Goal: Information Seeking & Learning: Learn about a topic

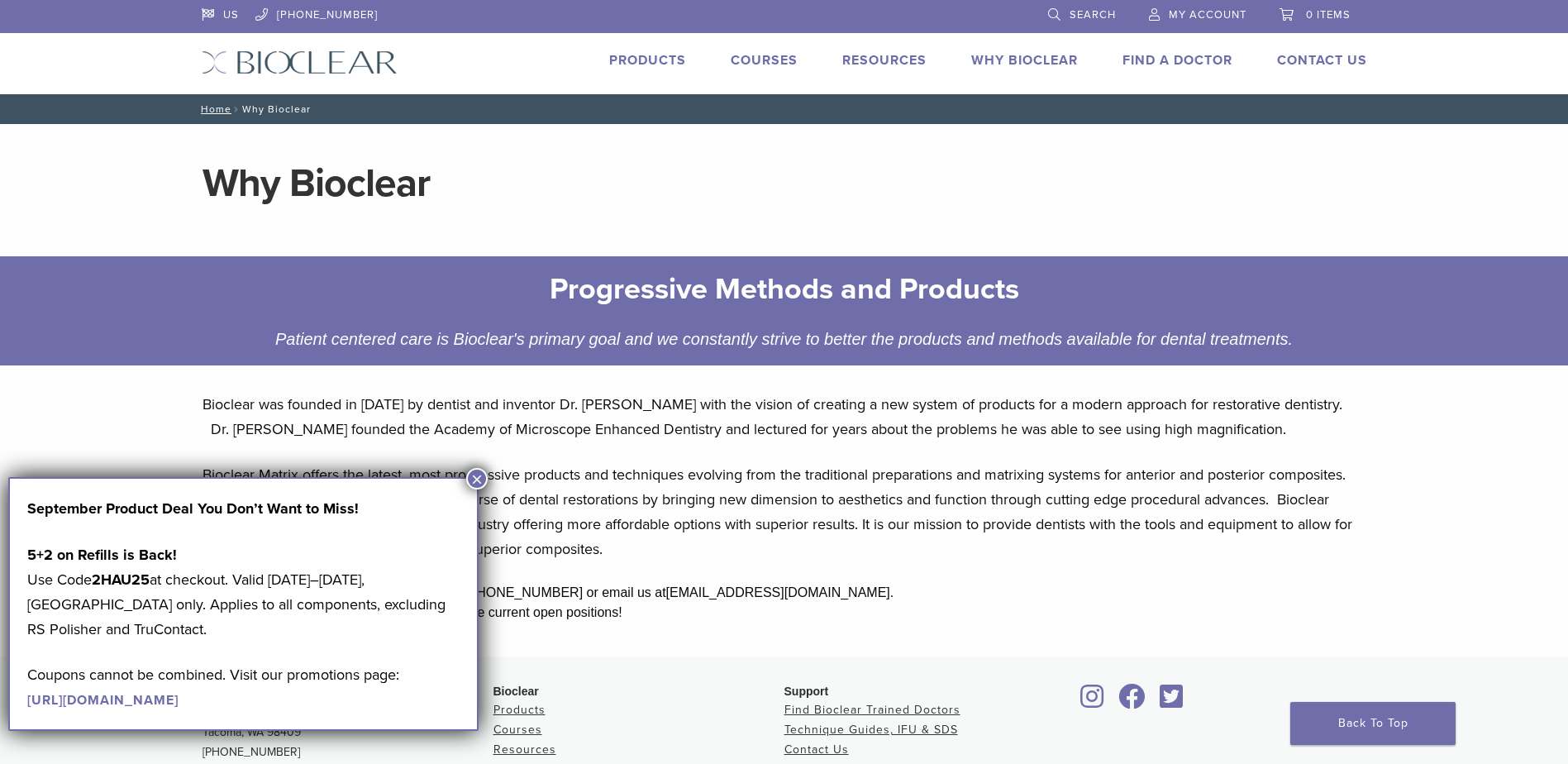
click at [1445, 486] on main "Why Bioclear Progressive Methods and Products Patient centered care is Bioclear…" at bounding box center [784, 390] width 1568 height 532
click at [477, 473] on button "×" at bounding box center [478, 478] width 22 height 22
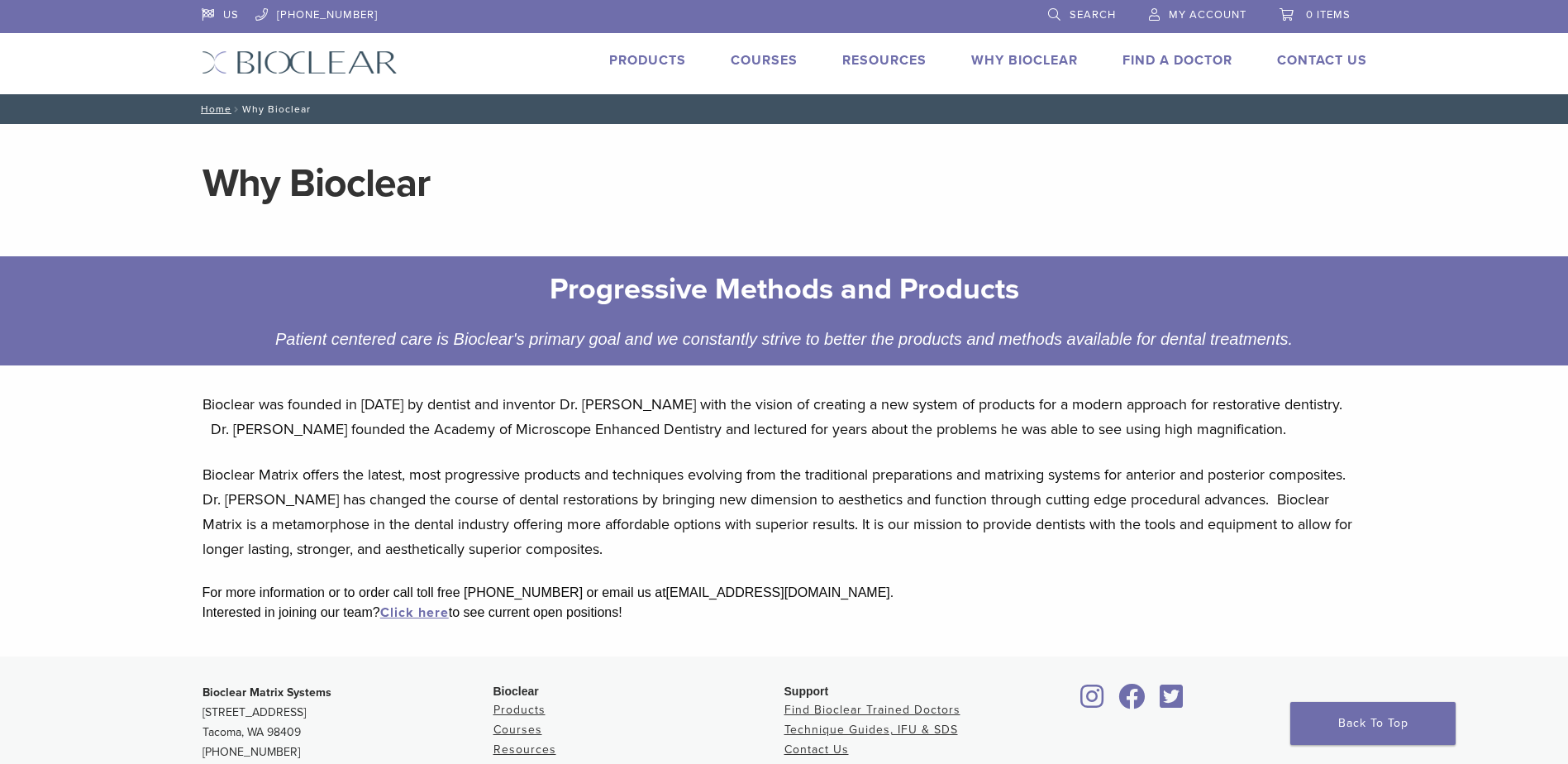
click at [1023, 56] on link "Why Bioclear" at bounding box center [1024, 60] width 106 height 17
click at [643, 63] on link "Products" at bounding box center [647, 60] width 77 height 17
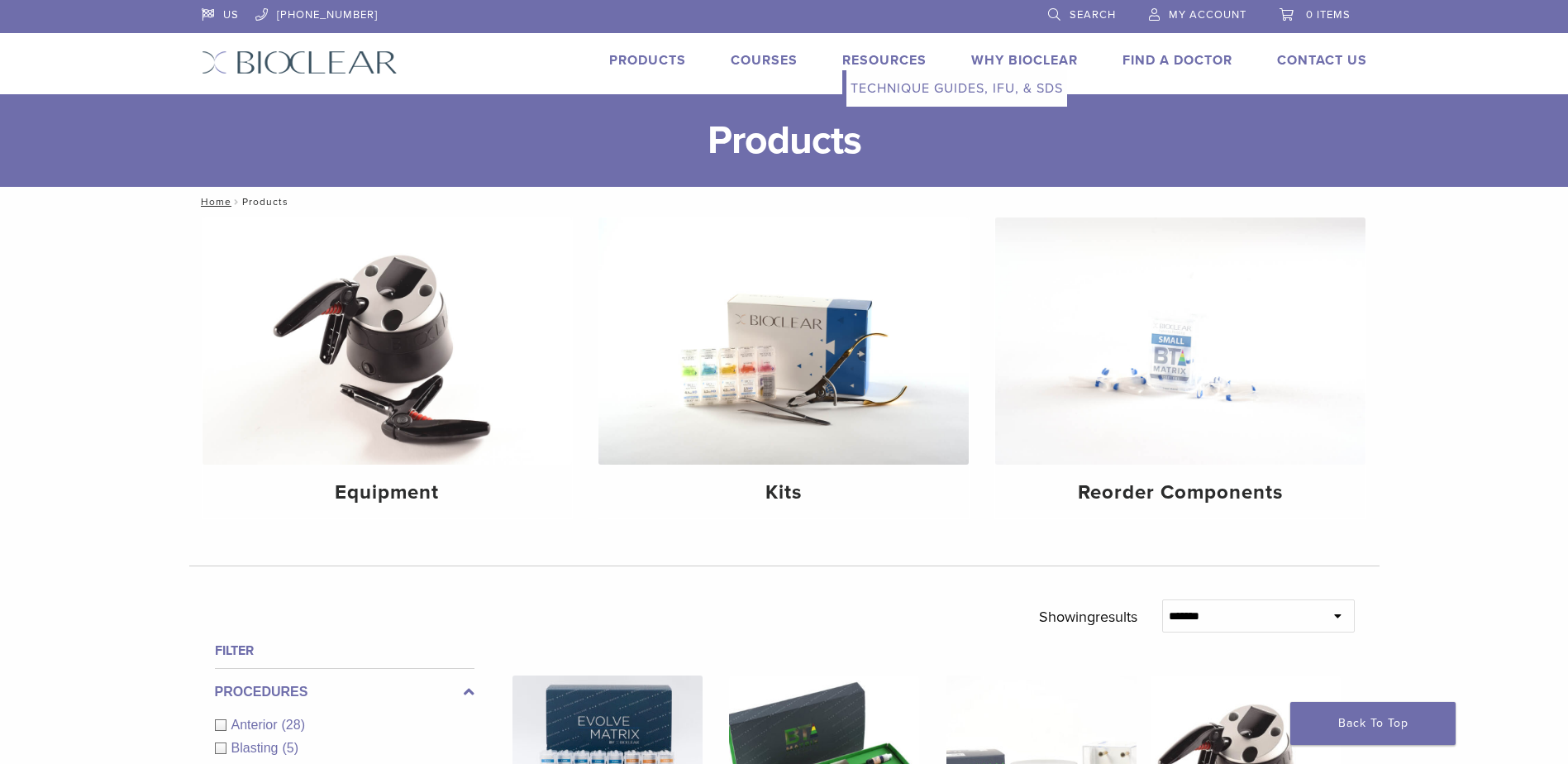
click at [899, 63] on link "Resources" at bounding box center [884, 60] width 85 height 17
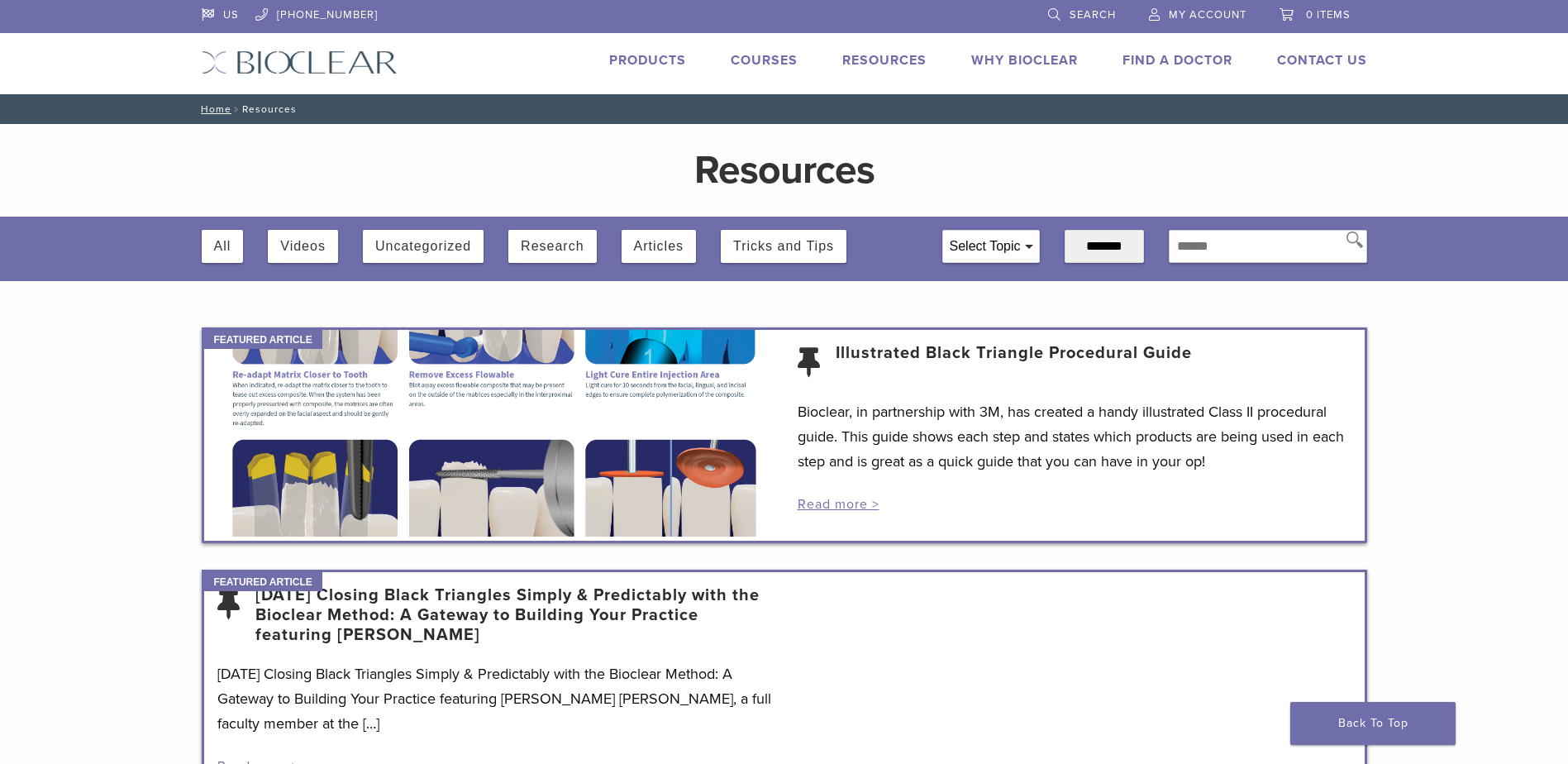
click at [639, 63] on link "Products" at bounding box center [647, 60] width 77 height 17
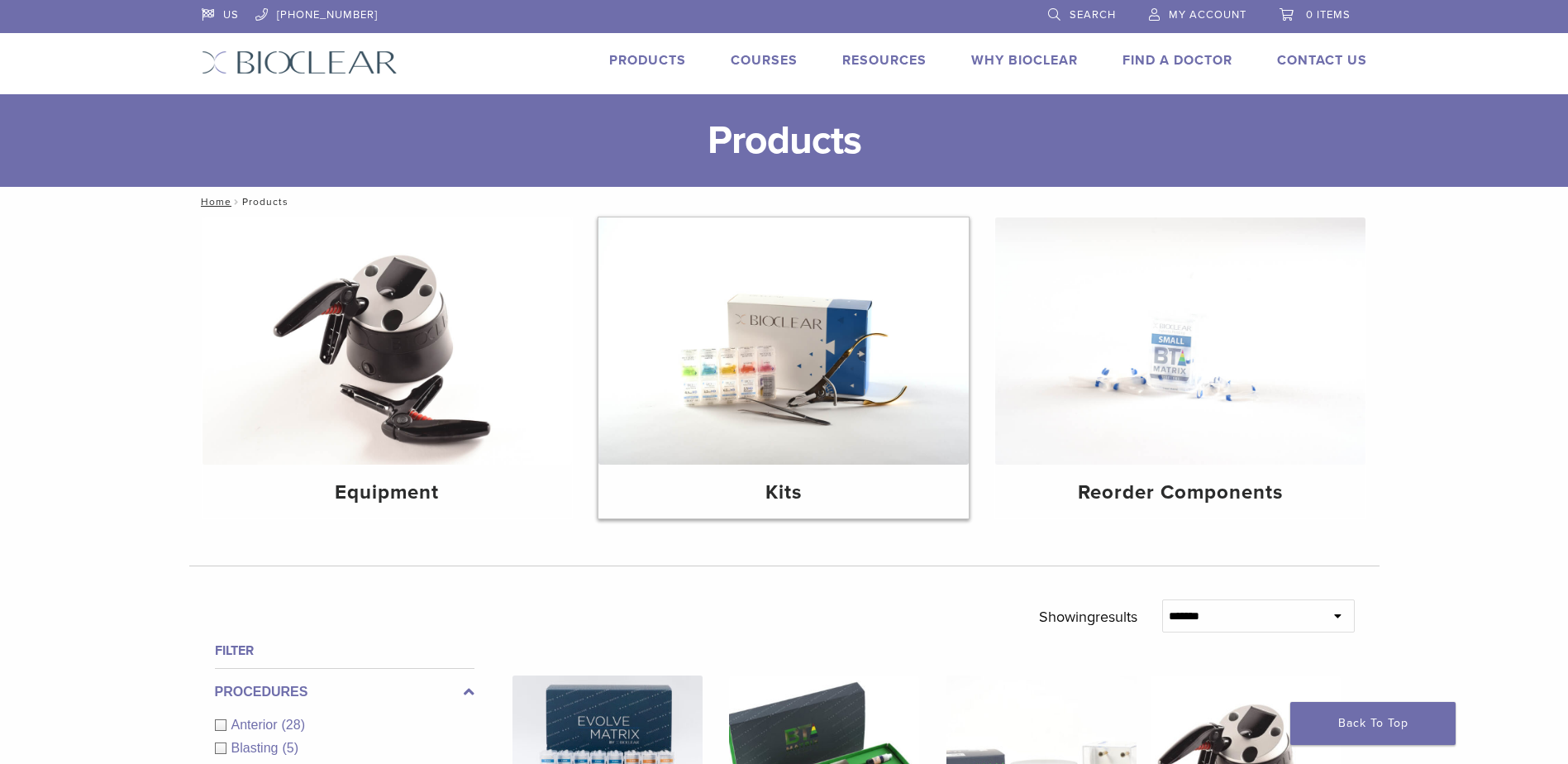
click at [802, 446] on img at bounding box center [784, 341] width 370 height 247
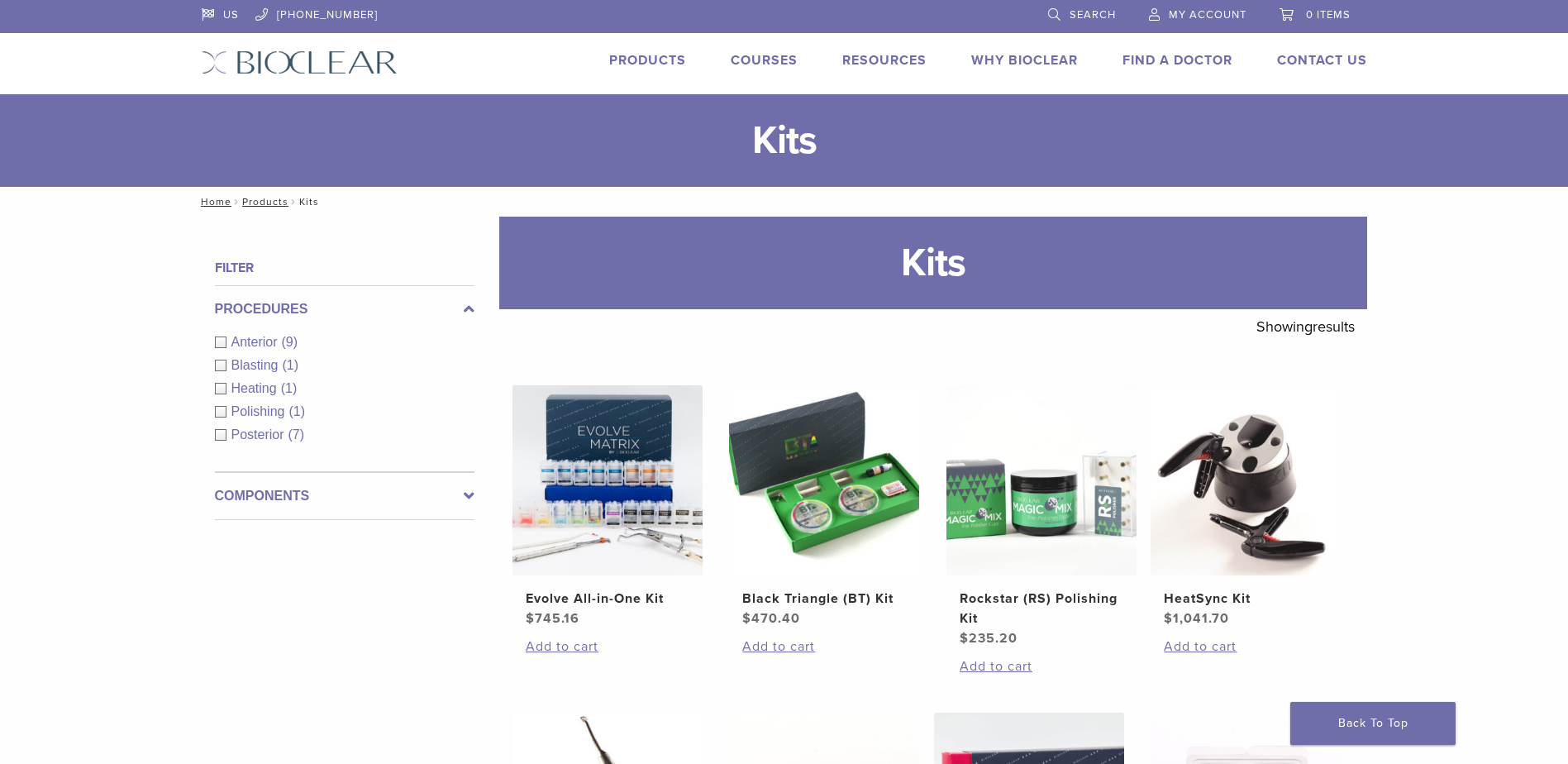
click at [1040, 61] on link "Why Bioclear" at bounding box center [1024, 60] width 106 height 17
